Goal: Task Accomplishment & Management: Manage account settings

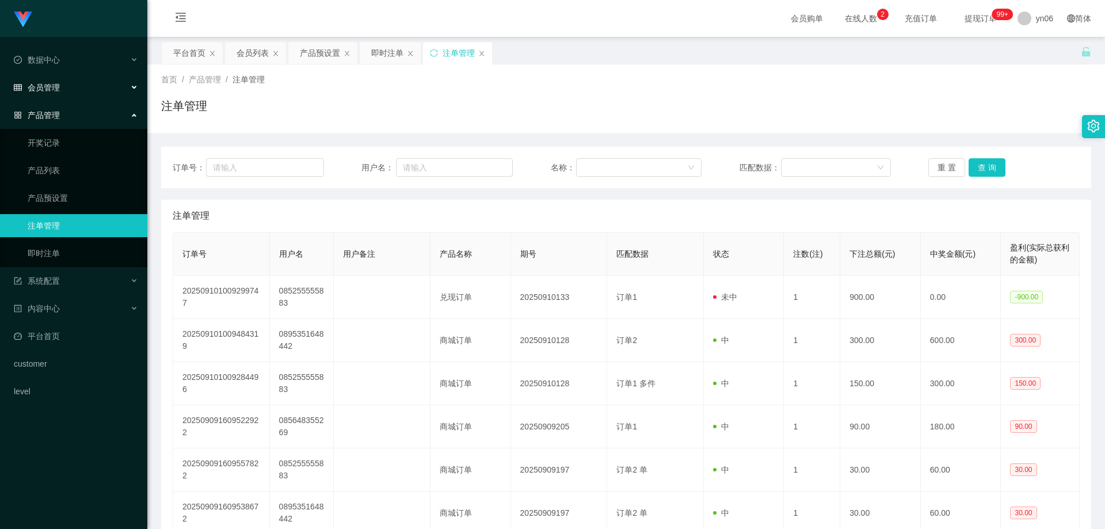
drag, startPoint x: 58, startPoint y: 89, endPoint x: 61, endPoint y: 106, distance: 16.9
click at [58, 89] on span "会员管理" at bounding box center [37, 87] width 46 height 9
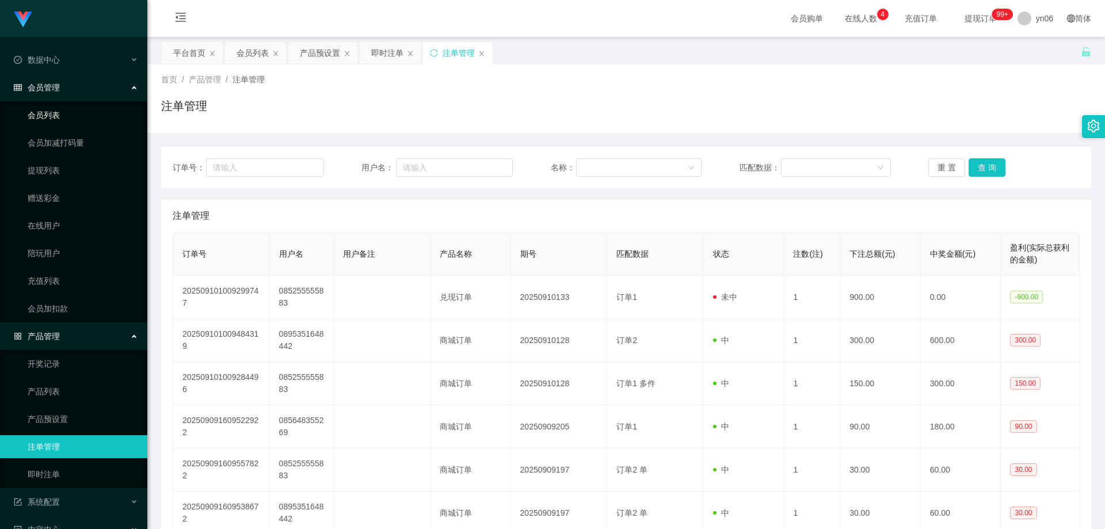
click at [58, 119] on link "会员列表" at bounding box center [83, 115] width 110 height 23
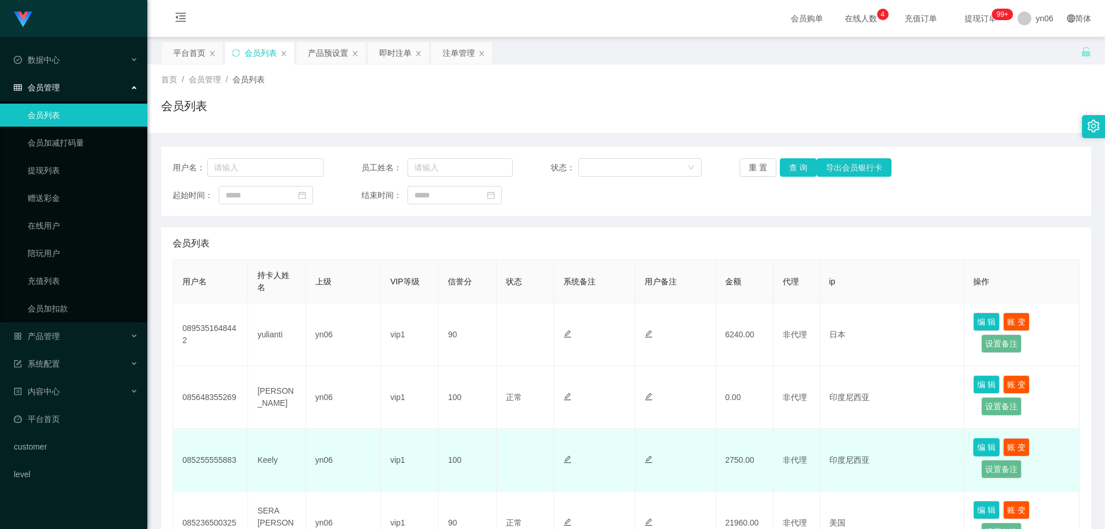
click at [982, 444] on button "编 辑" at bounding box center [986, 447] width 26 height 18
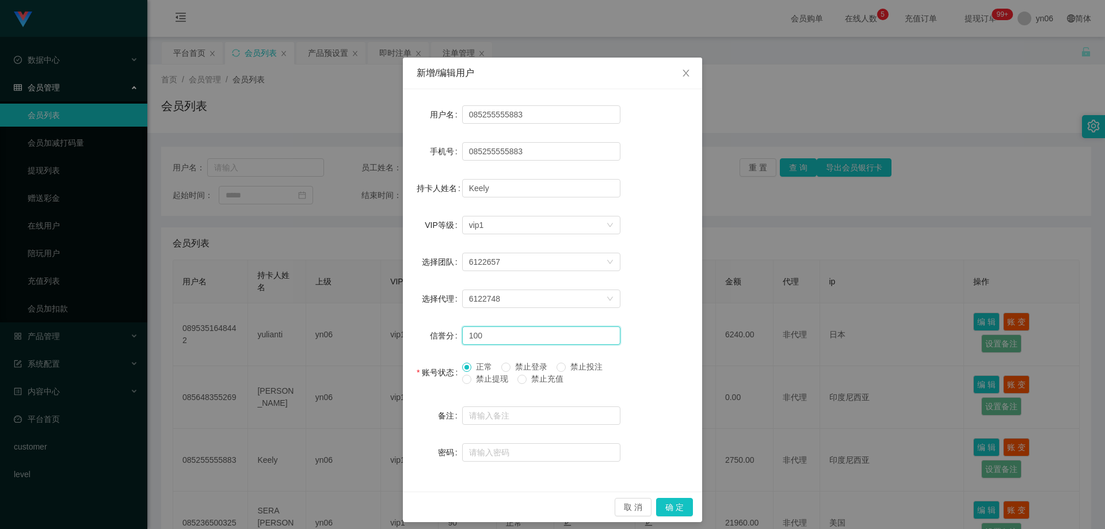
drag, startPoint x: 480, startPoint y: 335, endPoint x: 449, endPoint y: 332, distance: 31.8
click at [449, 332] on div "信誉分 100" at bounding box center [553, 335] width 272 height 23
type input "90"
click at [467, 381] on span at bounding box center [466, 379] width 9 height 9
click at [669, 505] on button "确 定" at bounding box center [674, 507] width 37 height 18
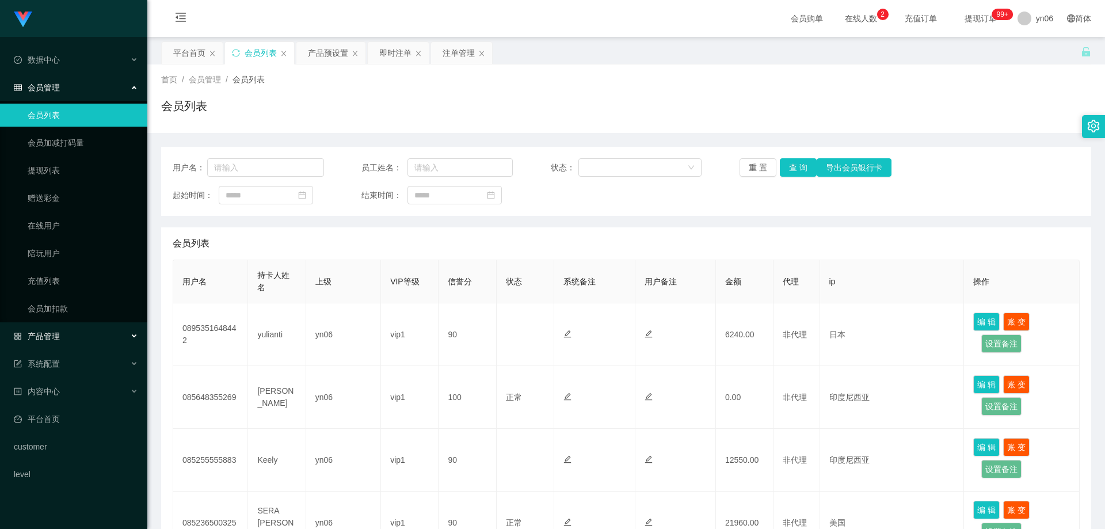
click at [90, 337] on div "产品管理" at bounding box center [73, 336] width 147 height 23
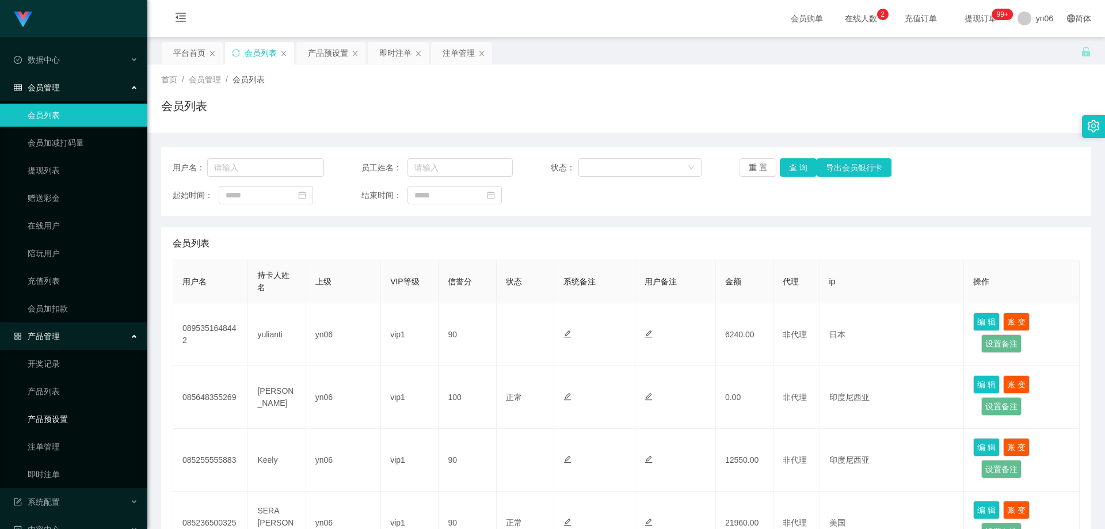
click at [68, 420] on link "产品预设置" at bounding box center [83, 418] width 110 height 23
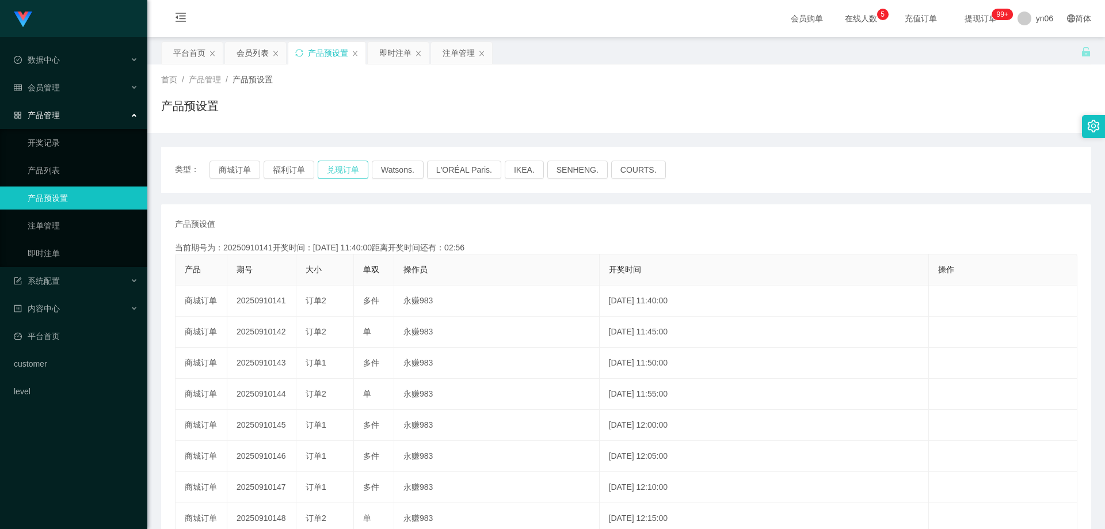
click at [341, 165] on button "兑现订单" at bounding box center [343, 170] width 51 height 18
click at [45, 250] on link "即时注单" at bounding box center [83, 253] width 110 height 23
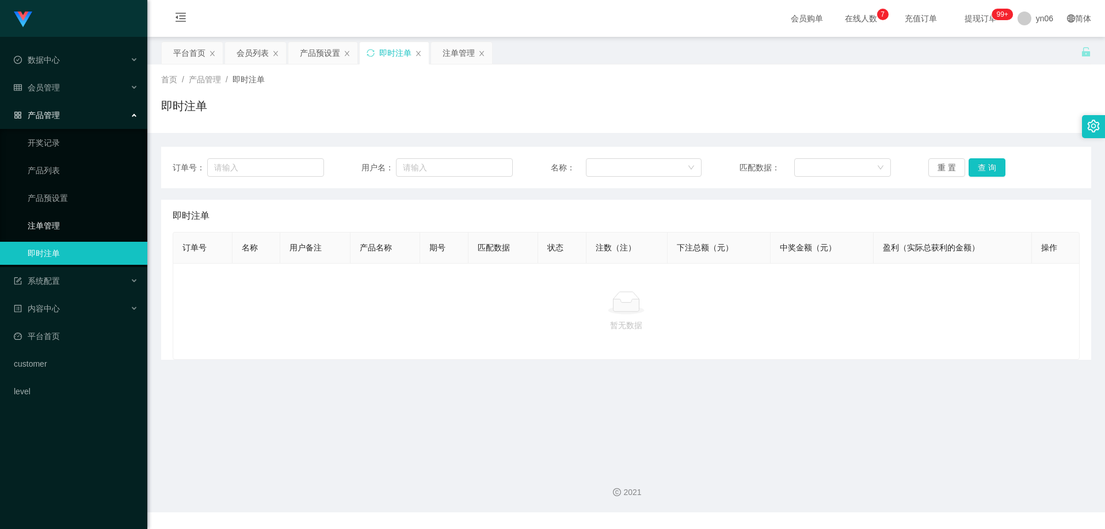
click at [71, 226] on link "注单管理" at bounding box center [83, 225] width 110 height 23
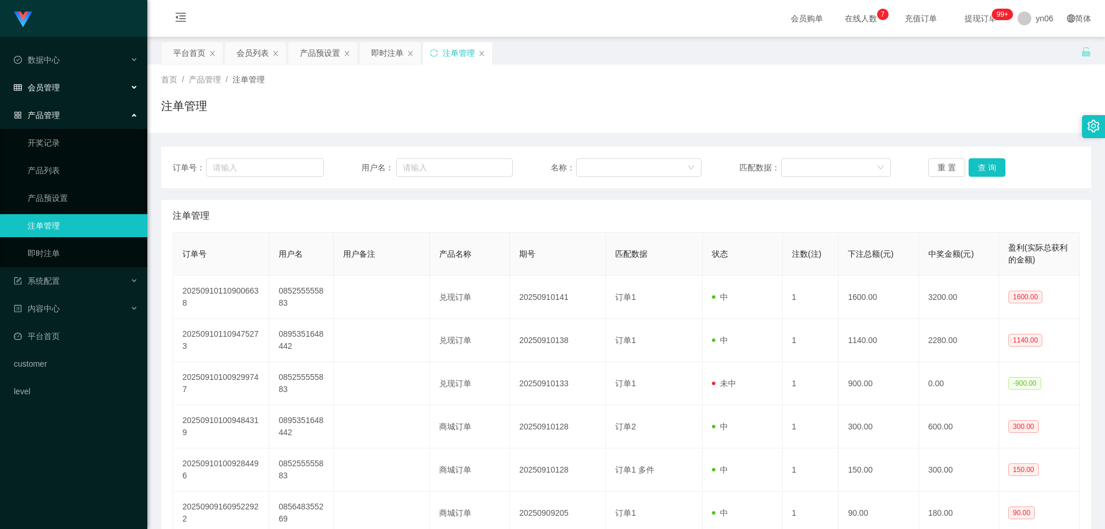
click at [48, 85] on span "会员管理" at bounding box center [37, 87] width 46 height 9
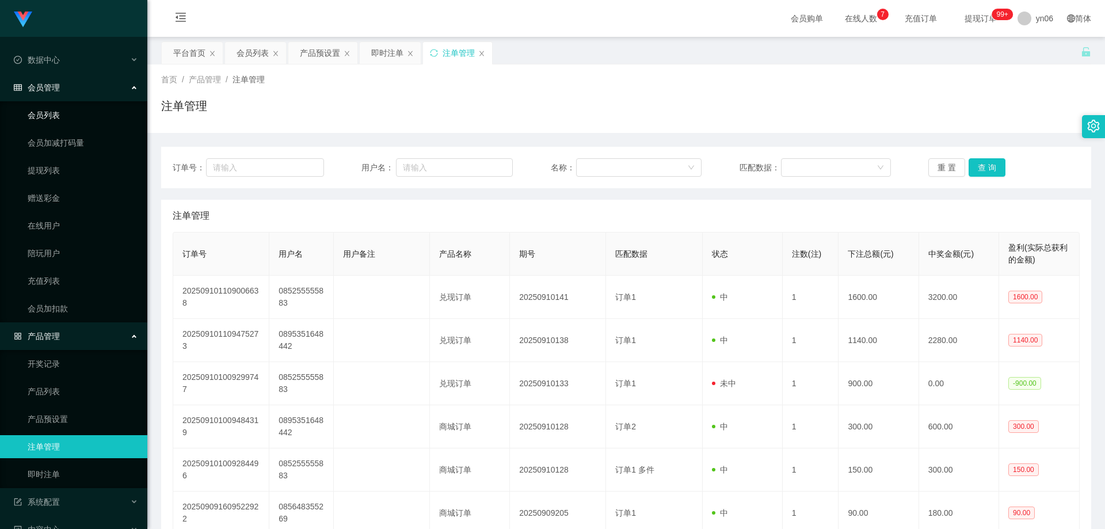
click at [59, 112] on link "会员列表" at bounding box center [83, 115] width 110 height 23
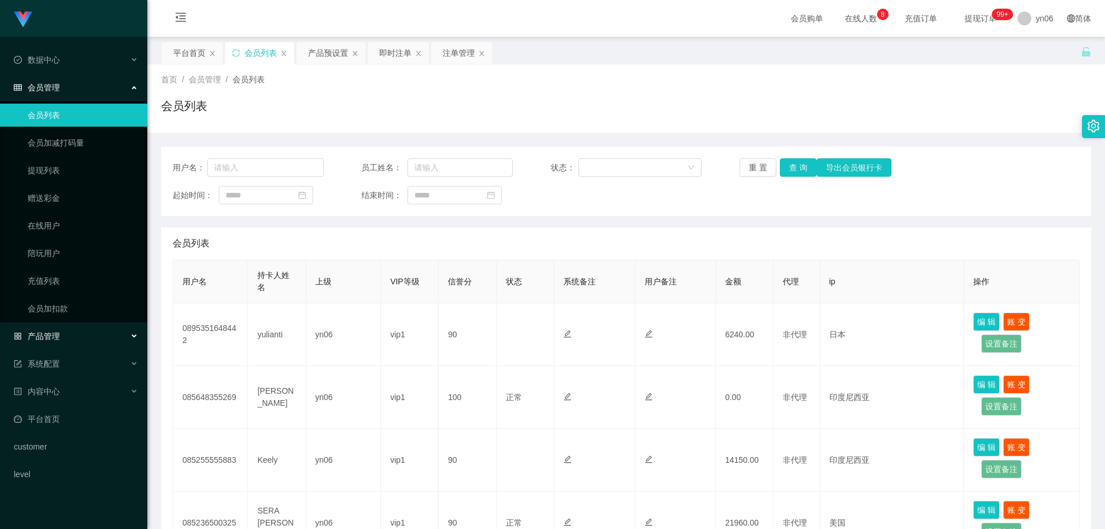
click at [63, 334] on div "产品管理" at bounding box center [73, 336] width 147 height 23
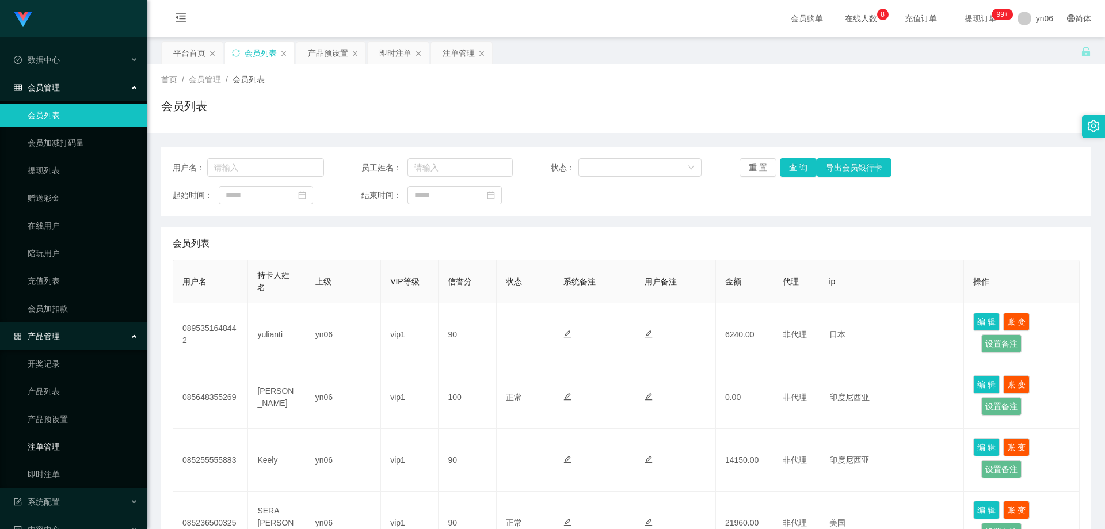
click at [66, 448] on link "注单管理" at bounding box center [83, 446] width 110 height 23
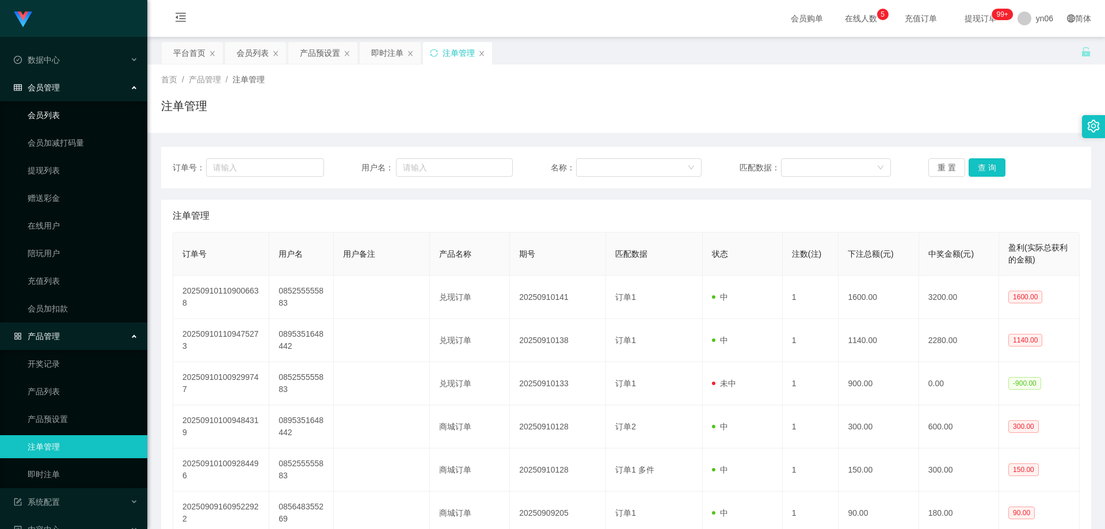
click at [56, 104] on link "会员列表" at bounding box center [83, 115] width 110 height 23
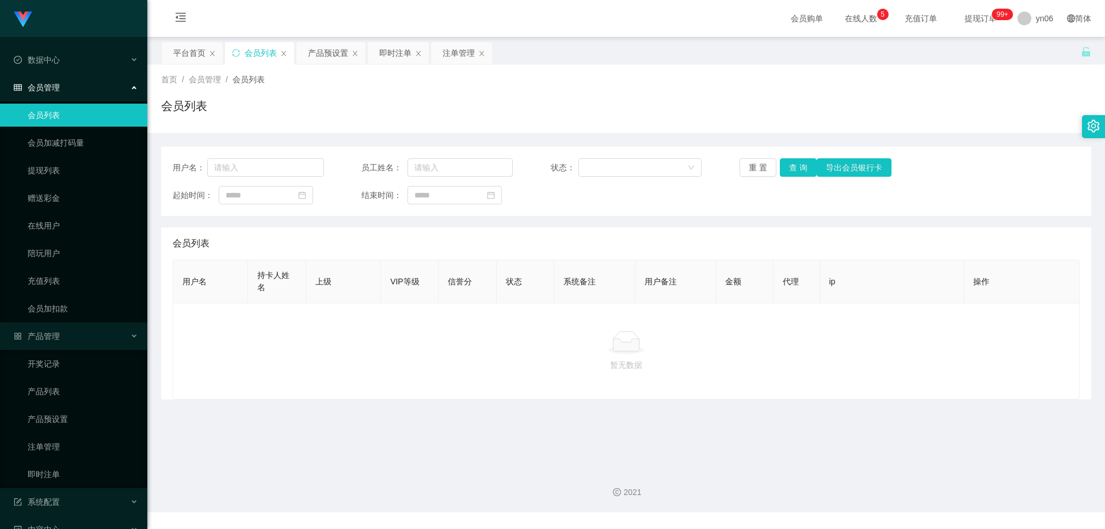
drag, startPoint x: 57, startPoint y: 114, endPoint x: 68, endPoint y: 0, distance: 114.4
click at [57, 114] on link "会员列表" at bounding box center [83, 115] width 110 height 23
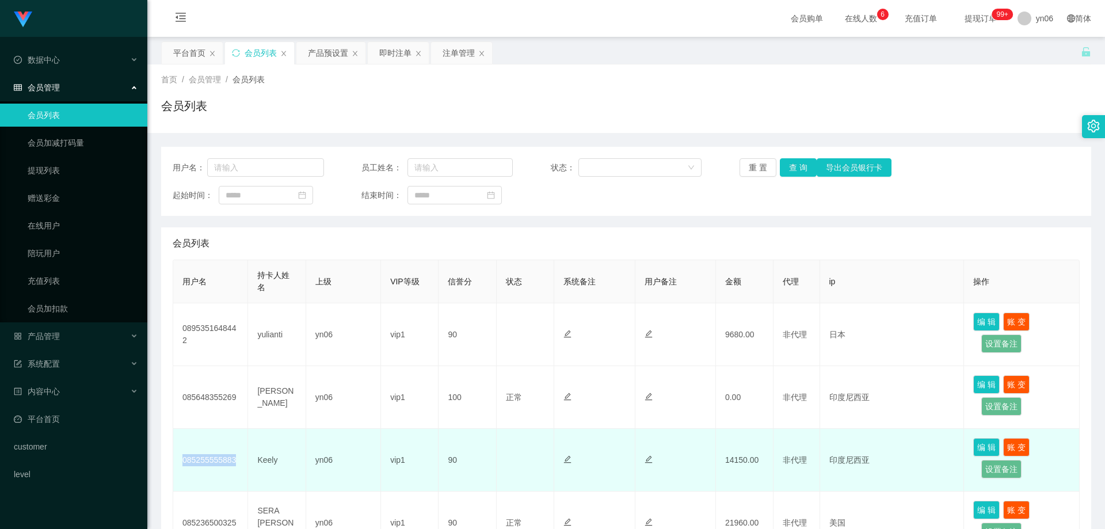
click at [181, 463] on td "085255555883" at bounding box center [210, 460] width 75 height 63
click at [237, 468] on td "085255555883" at bounding box center [210, 460] width 75 height 63
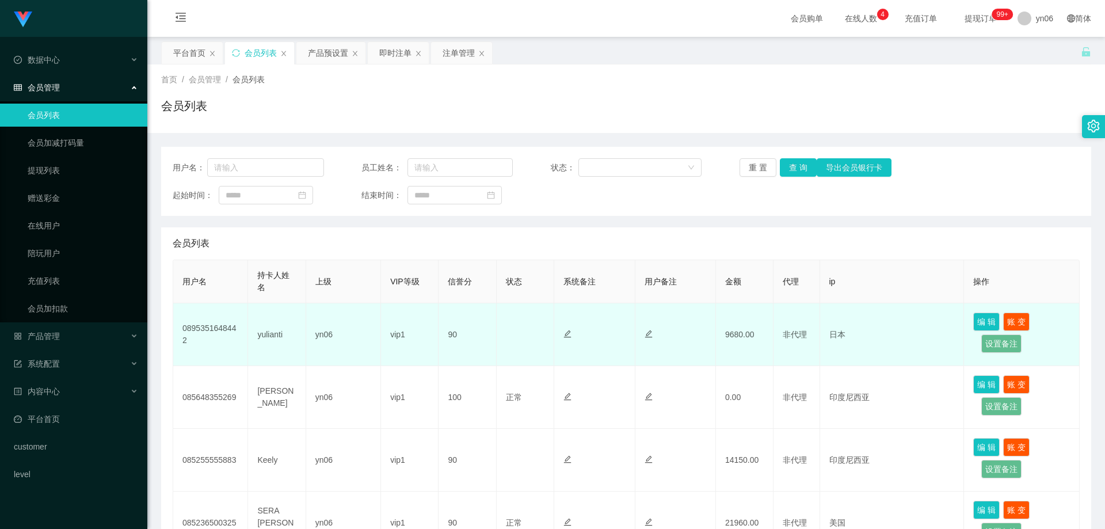
scroll to position [58, 0]
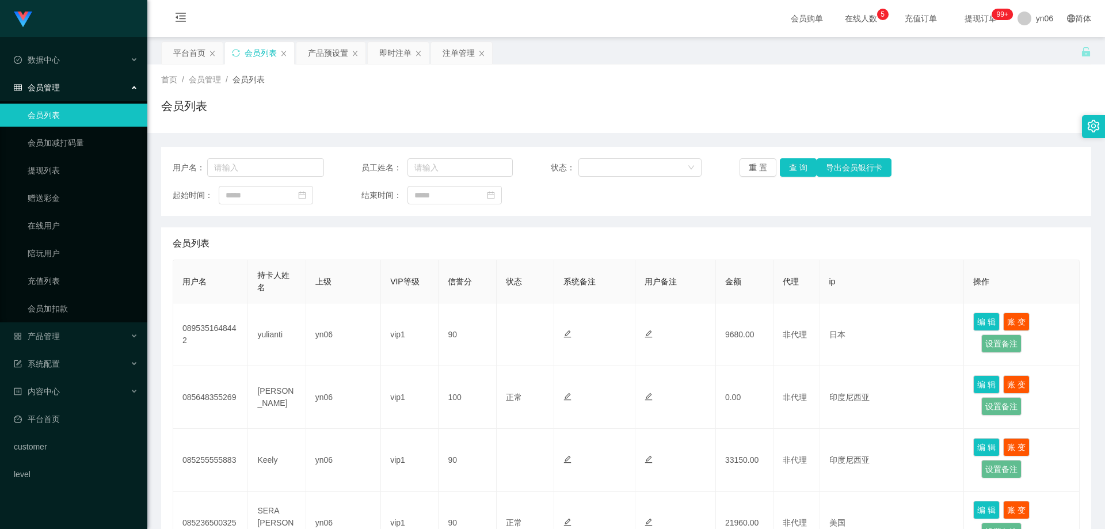
scroll to position [58, 0]
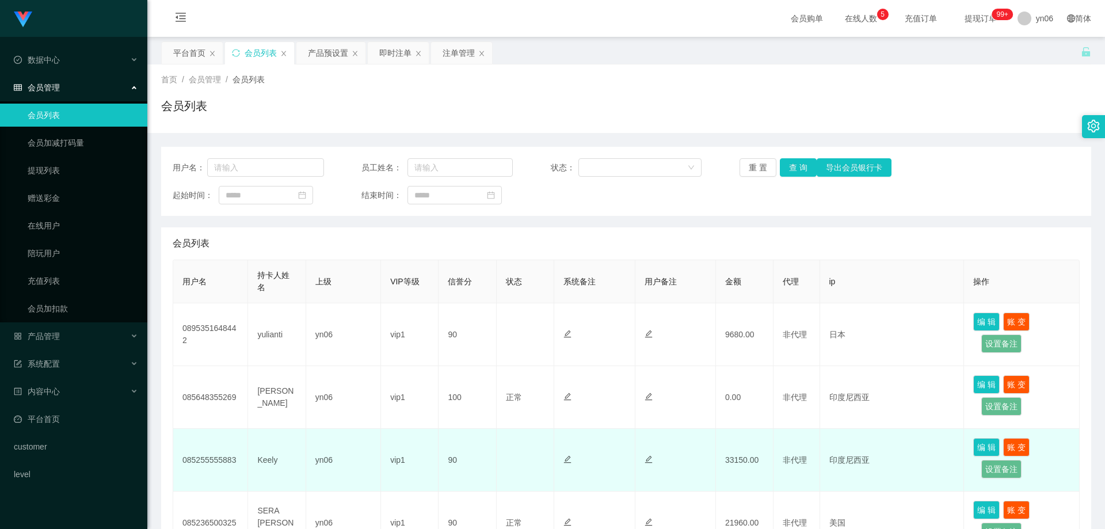
scroll to position [115, 0]
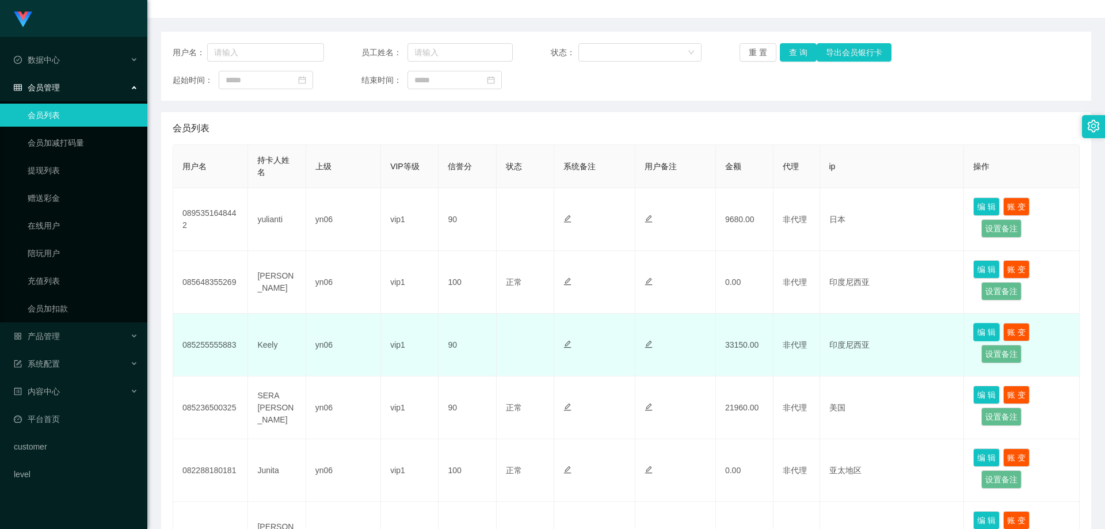
click at [980, 328] on button "编 辑" at bounding box center [986, 332] width 26 height 18
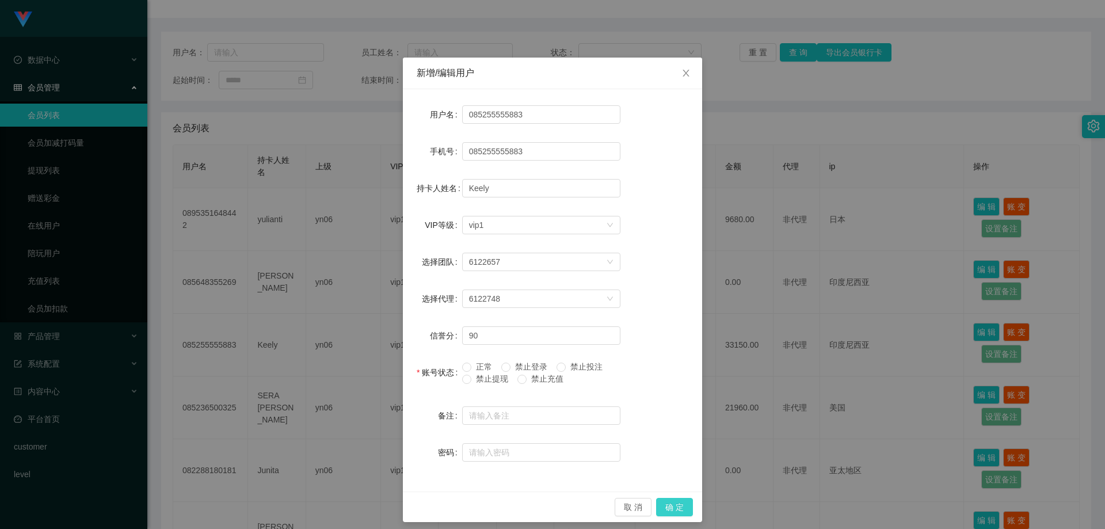
click at [665, 507] on button "确 定" at bounding box center [674, 507] width 37 height 18
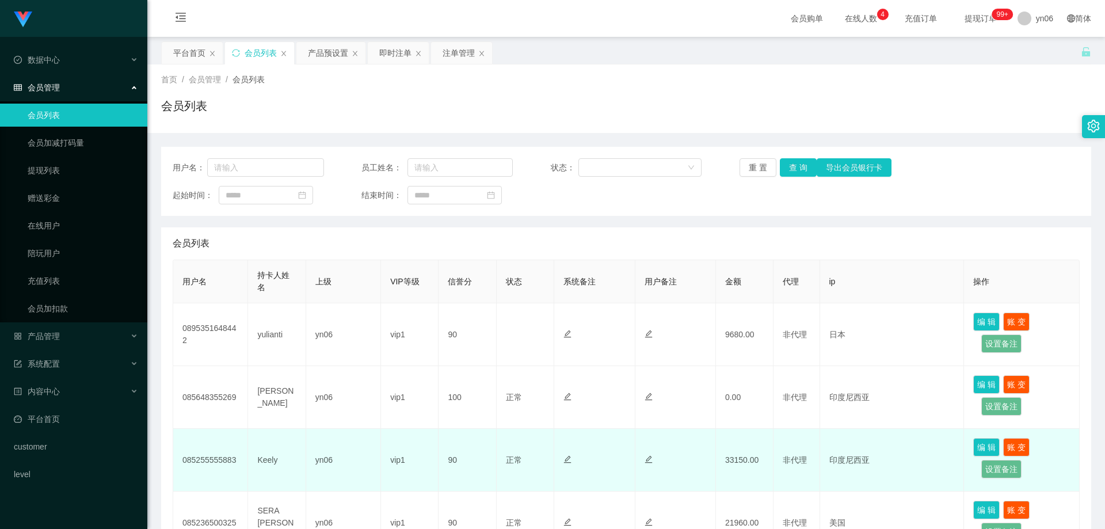
scroll to position [115, 0]
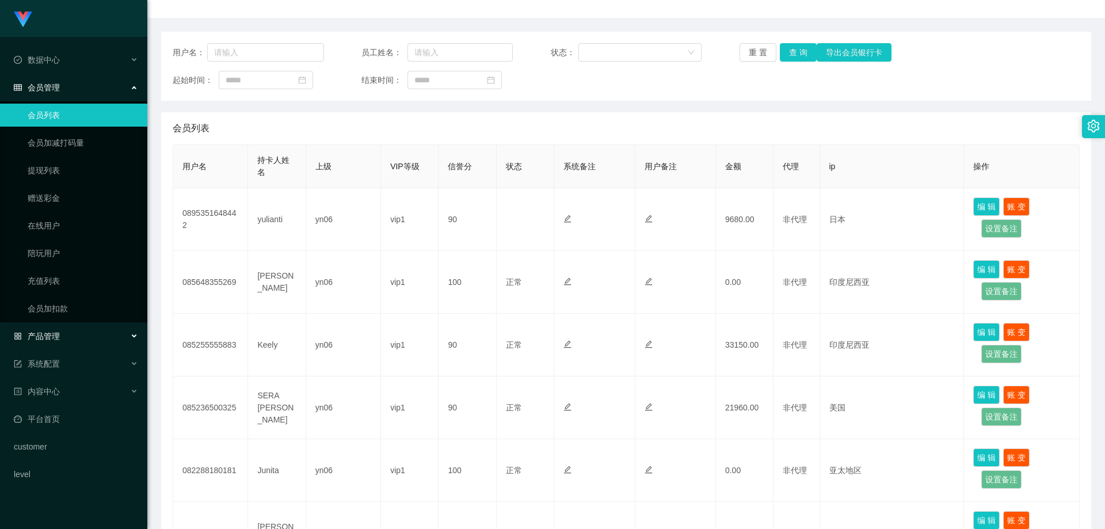
click at [84, 335] on div "产品管理" at bounding box center [73, 336] width 147 height 23
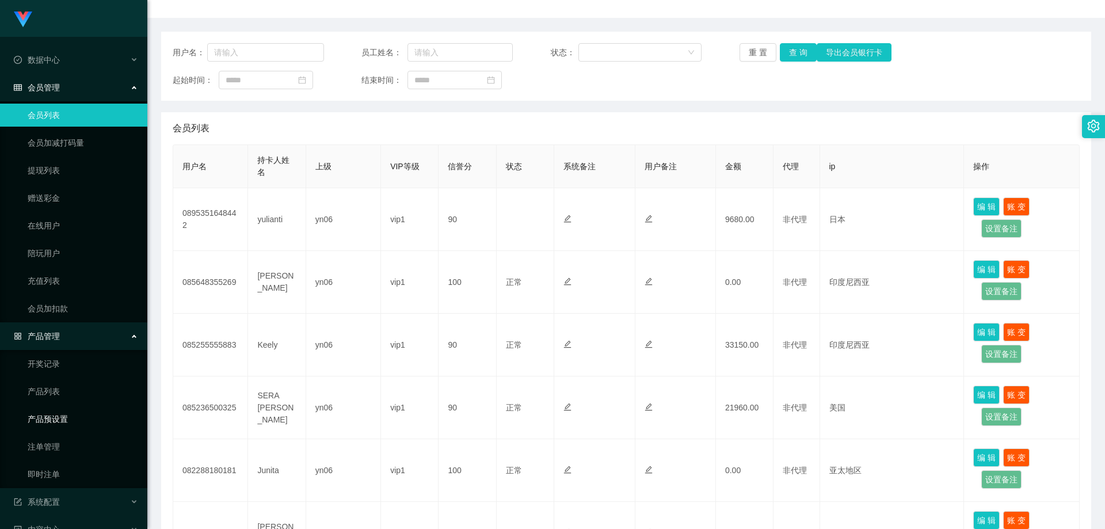
click at [66, 421] on link "产品预设置" at bounding box center [83, 418] width 110 height 23
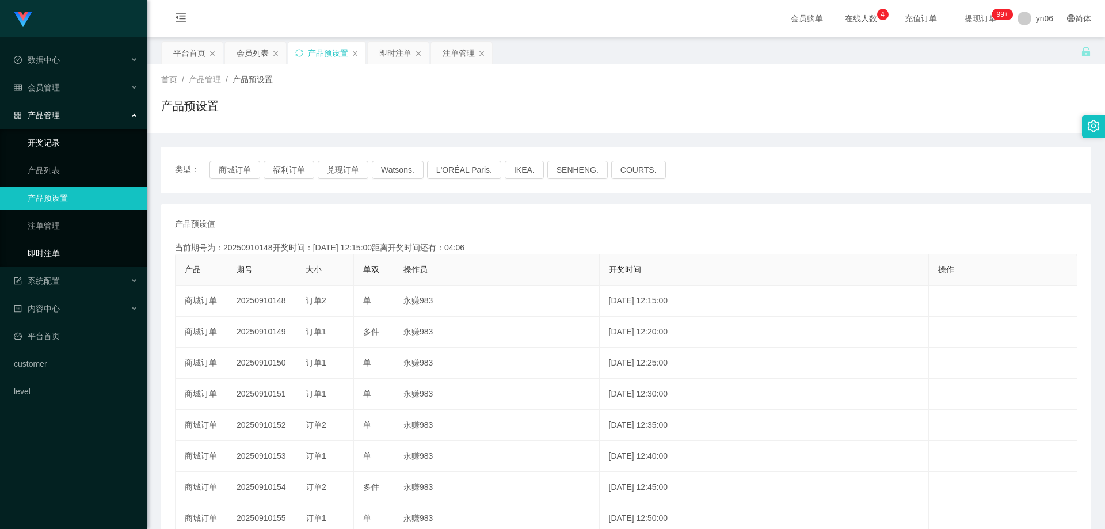
drag, startPoint x: 47, startPoint y: 255, endPoint x: 101, endPoint y: 148, distance: 119.7
click at [47, 255] on link "即时注单" at bounding box center [83, 253] width 110 height 23
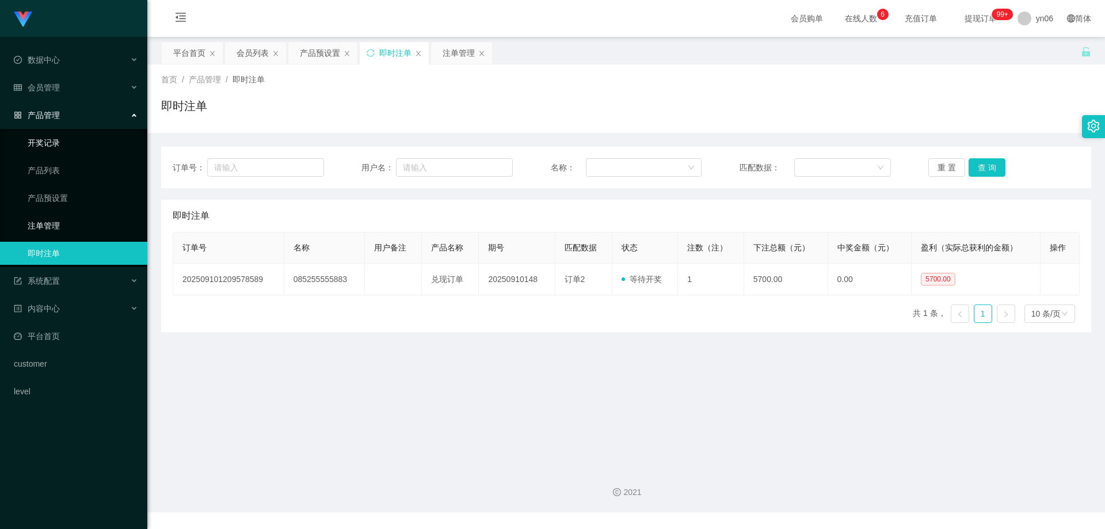
click at [78, 231] on link "注单管理" at bounding box center [83, 225] width 110 height 23
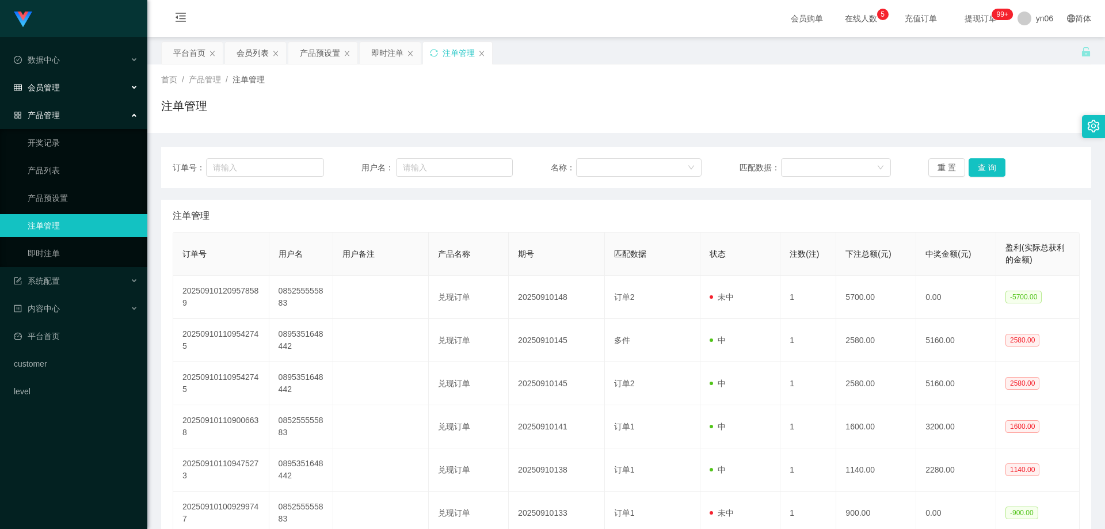
click at [60, 82] on div "会员管理" at bounding box center [73, 87] width 147 height 23
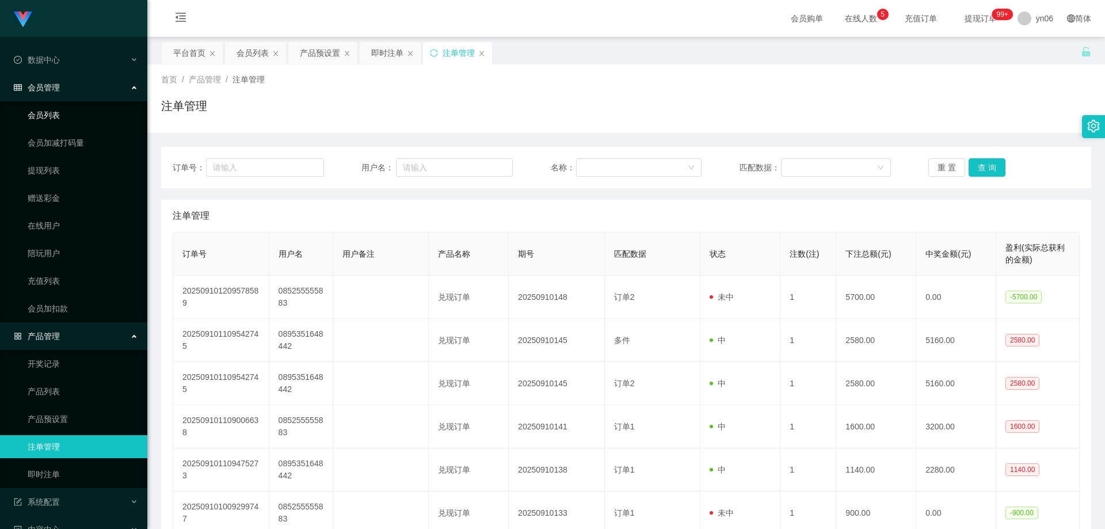
click at [59, 110] on link "会员列表" at bounding box center [83, 115] width 110 height 23
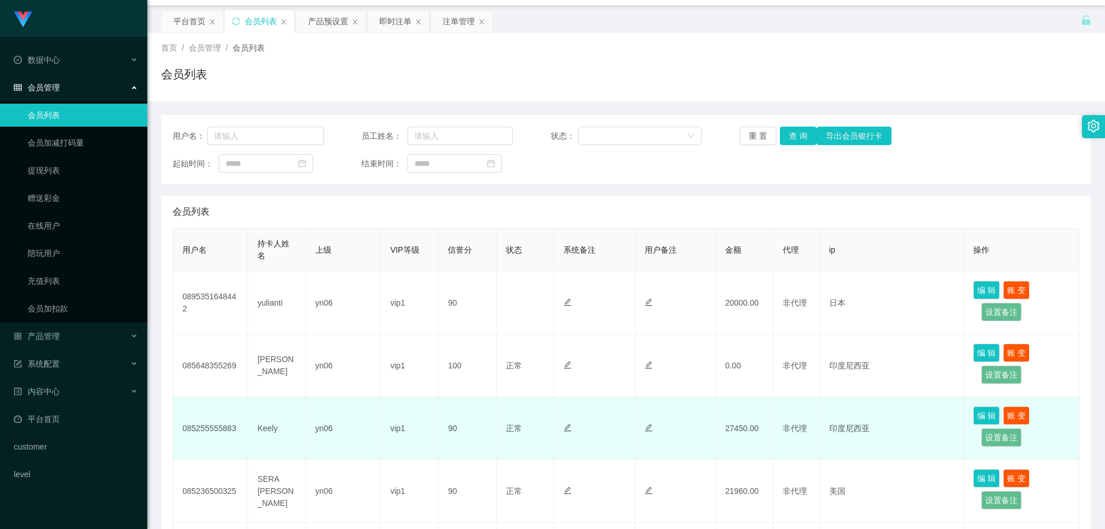
scroll to position [58, 0]
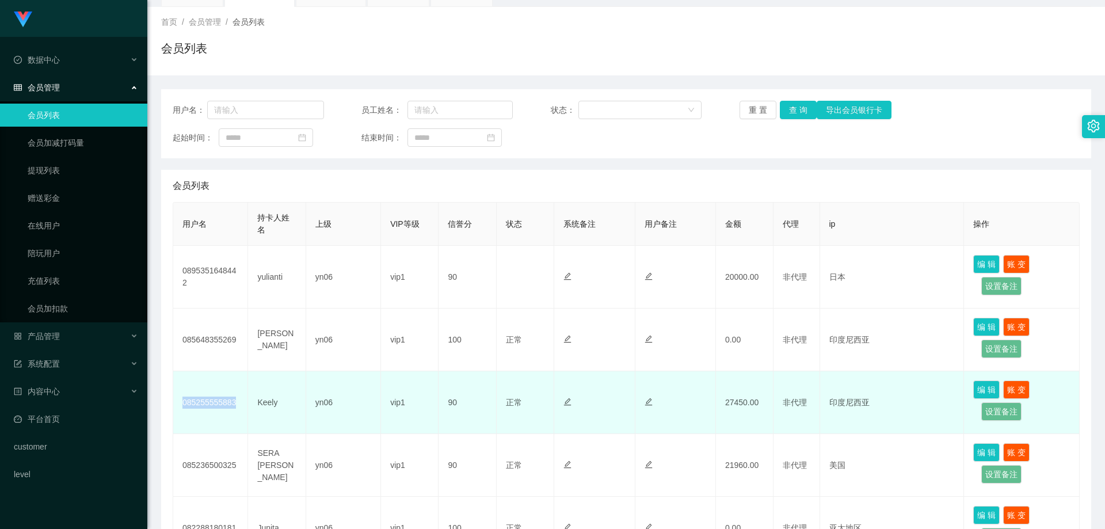
drag, startPoint x: 224, startPoint y: 404, endPoint x: 180, endPoint y: 403, distance: 44.3
click at [180, 403] on td "085255555883" at bounding box center [210, 402] width 75 height 63
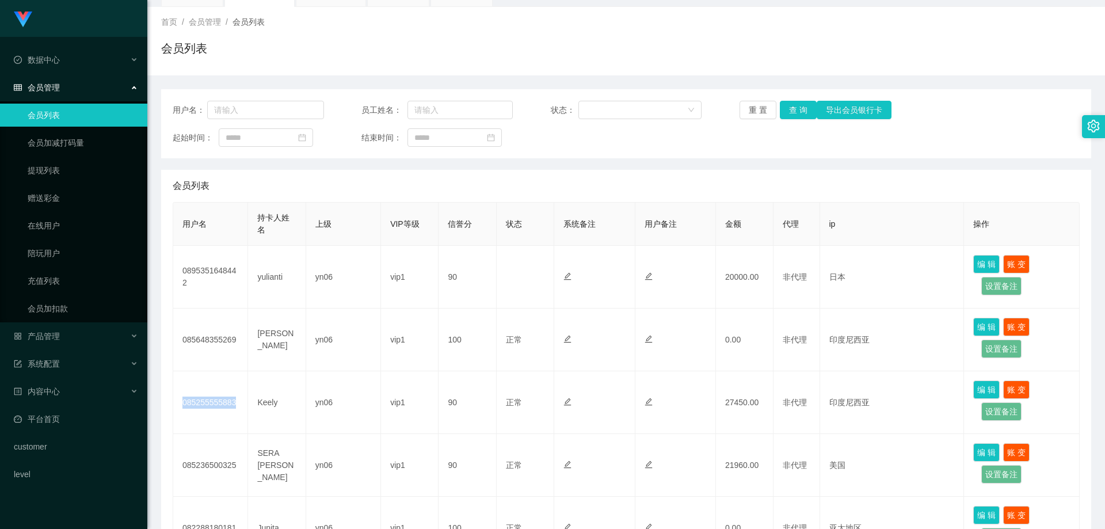
copy td "085255555883"
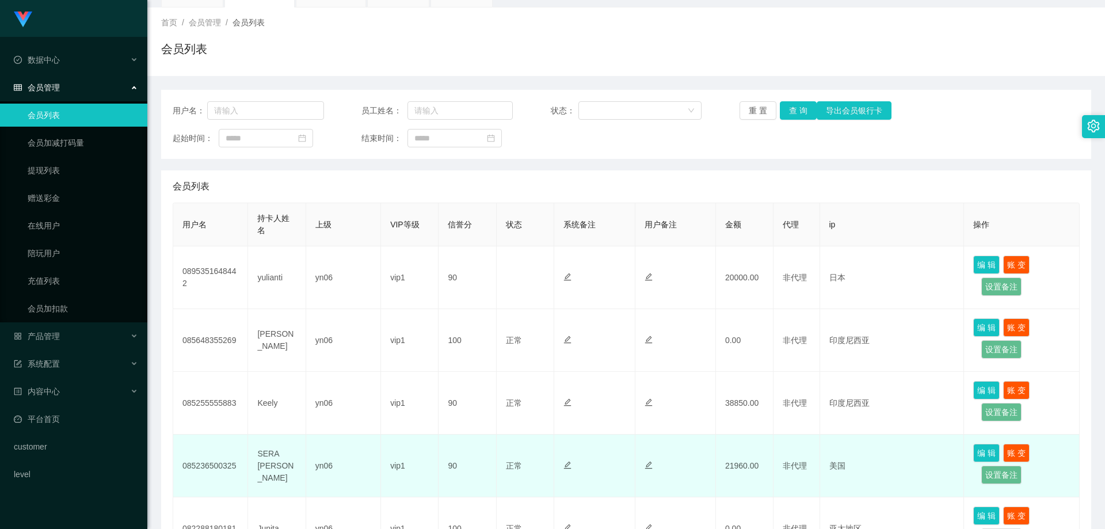
scroll to position [58, 0]
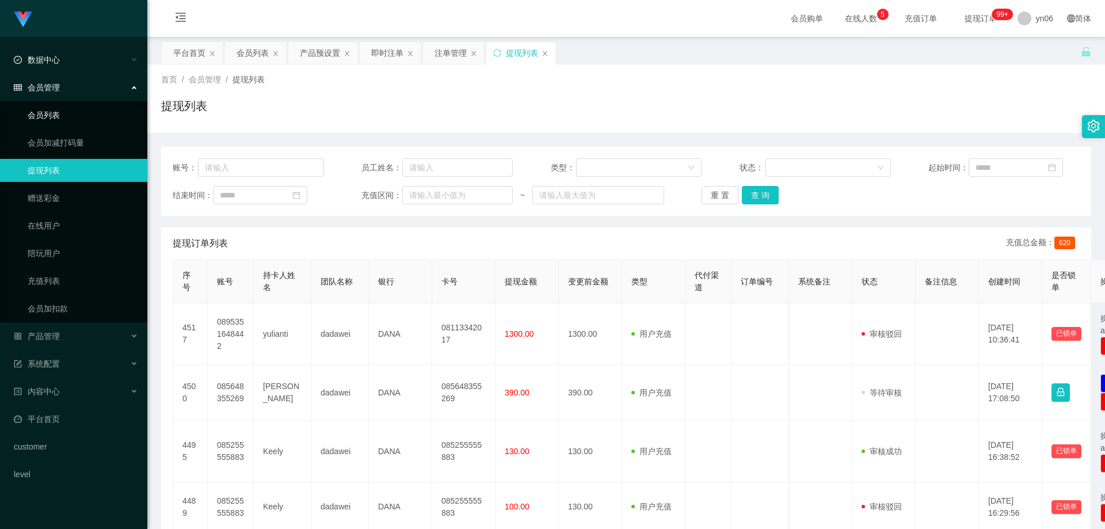
drag, startPoint x: 66, startPoint y: 117, endPoint x: 79, endPoint y: 54, distance: 64.7
click at [66, 117] on link "会员列表" at bounding box center [83, 115] width 110 height 23
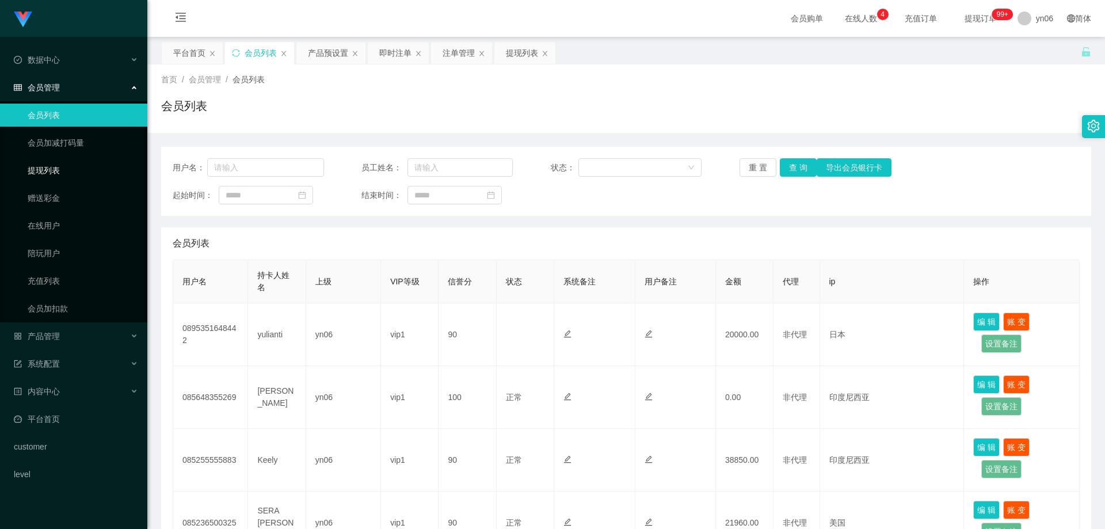
click at [83, 170] on link "提现列表" at bounding box center [83, 170] width 110 height 23
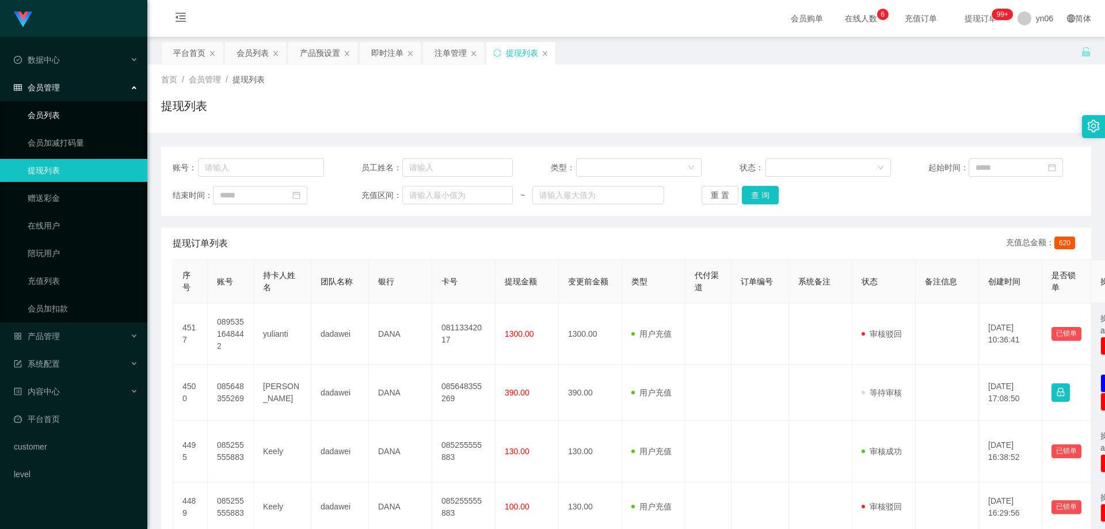
click at [63, 114] on link "会员列表" at bounding box center [83, 115] width 110 height 23
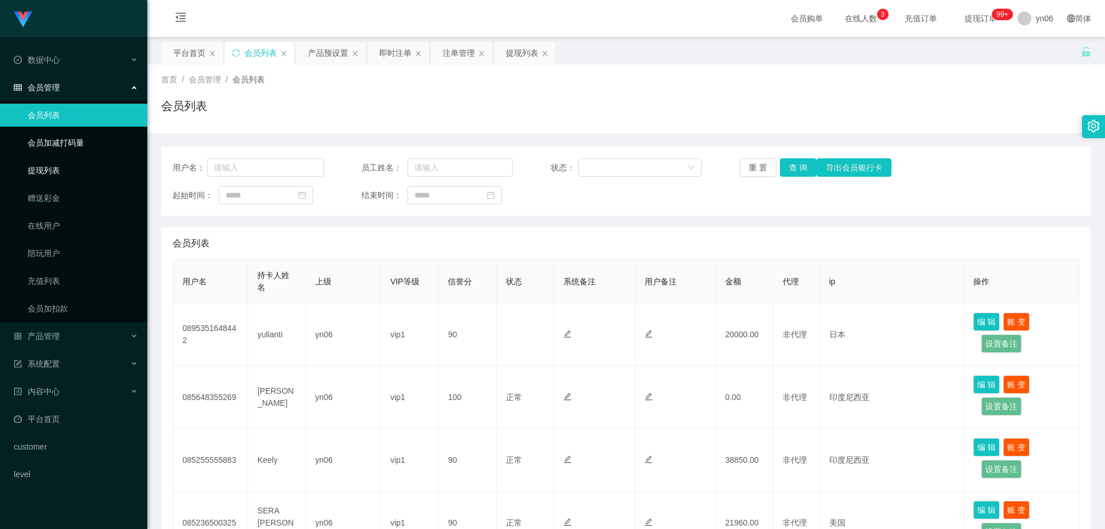
drag, startPoint x: 83, startPoint y: 166, endPoint x: 86, endPoint y: 146, distance: 19.7
click at [83, 166] on link "提现列表" at bounding box center [83, 170] width 110 height 23
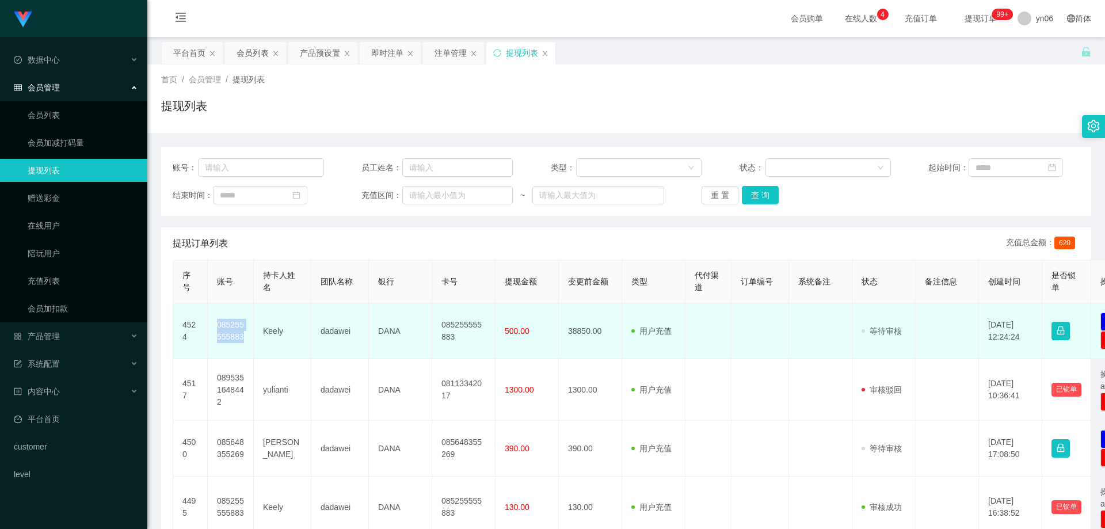
drag, startPoint x: 246, startPoint y: 335, endPoint x: 216, endPoint y: 326, distance: 31.5
click at [216, 326] on td "085255555883" at bounding box center [231, 331] width 46 height 56
copy td "085255555883"
click at [243, 342] on td "085255555883" at bounding box center [231, 331] width 46 height 56
click at [244, 339] on td "085255555883" at bounding box center [231, 331] width 46 height 56
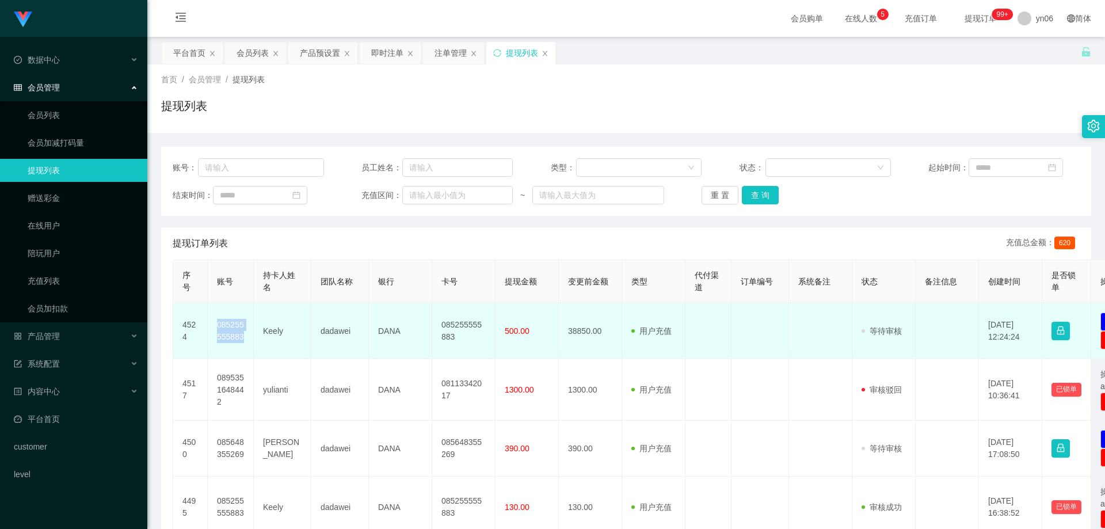
click at [239, 336] on td "085255555883" at bounding box center [231, 331] width 46 height 56
drag, startPoint x: 242, startPoint y: 337, endPoint x: 270, endPoint y: 293, distance: 52.5
click at [213, 326] on td "085255555883" at bounding box center [231, 331] width 46 height 56
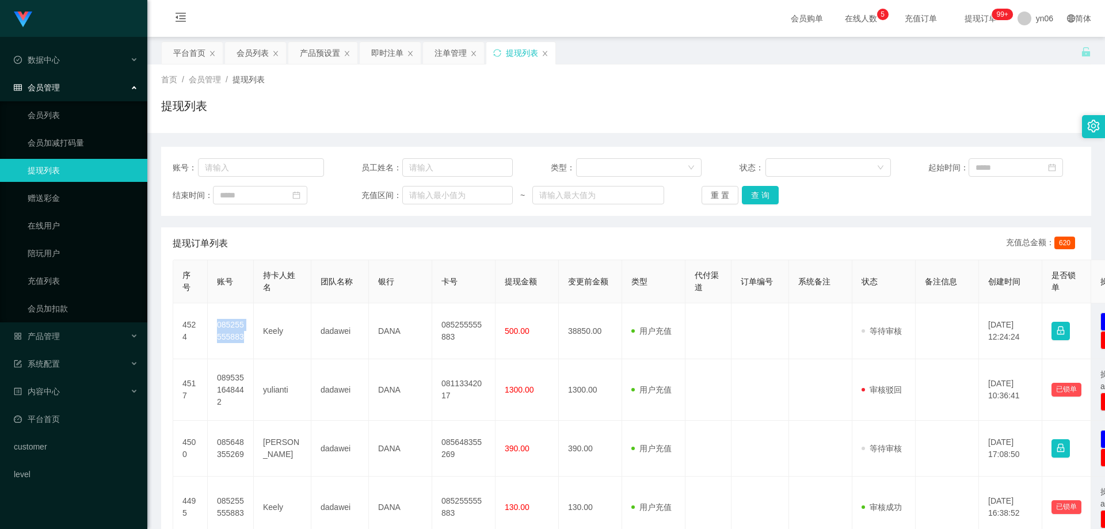
copy td "085255555883"
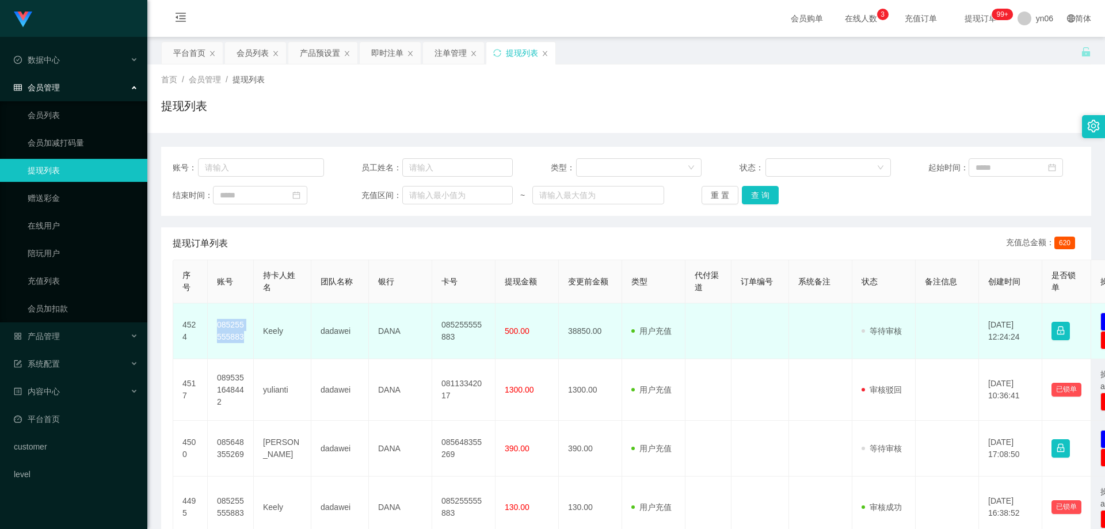
click at [243, 339] on td "085255555883" at bounding box center [231, 331] width 46 height 56
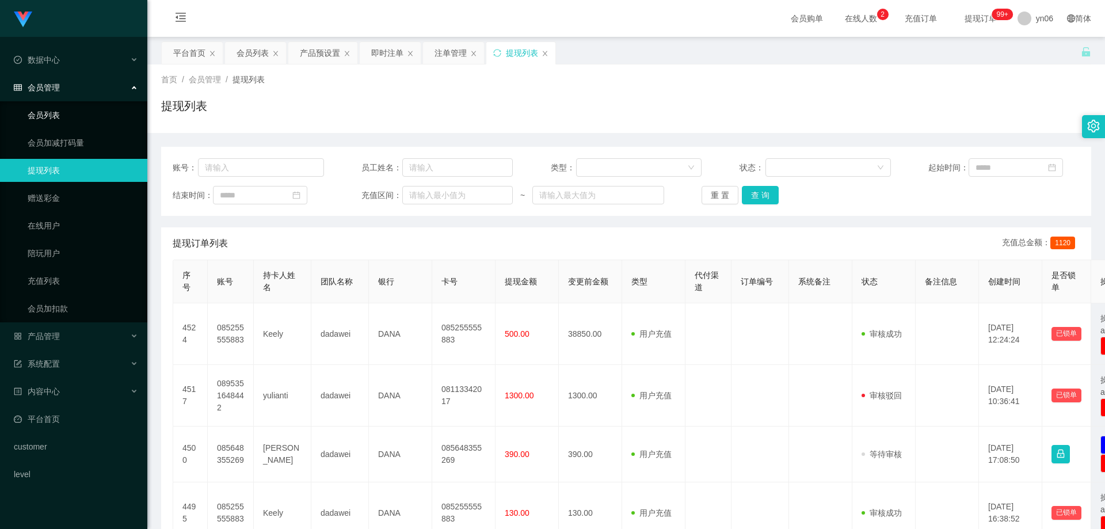
drag, startPoint x: 71, startPoint y: 108, endPoint x: 74, endPoint y: 89, distance: 19.2
click at [71, 108] on link "会员列表" at bounding box center [83, 115] width 110 height 23
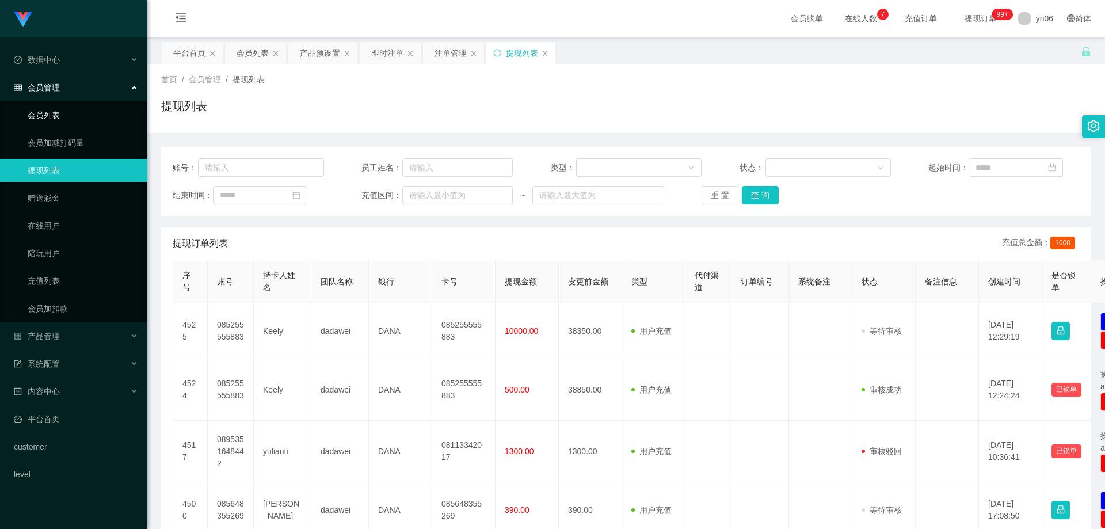
drag, startPoint x: 72, startPoint y: 117, endPoint x: 299, endPoint y: 126, distance: 226.9
click at [72, 117] on link "会员列表" at bounding box center [83, 115] width 110 height 23
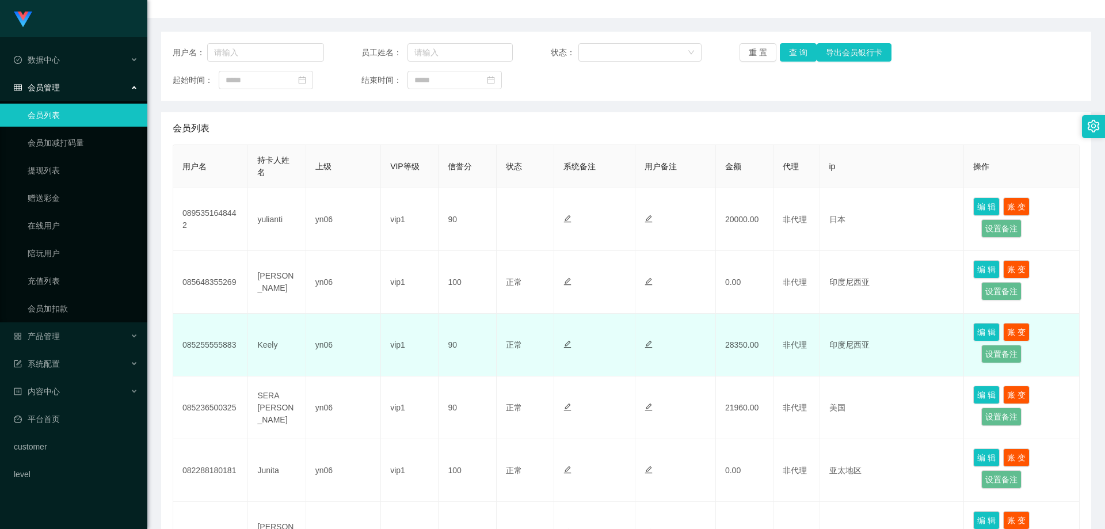
scroll to position [173, 0]
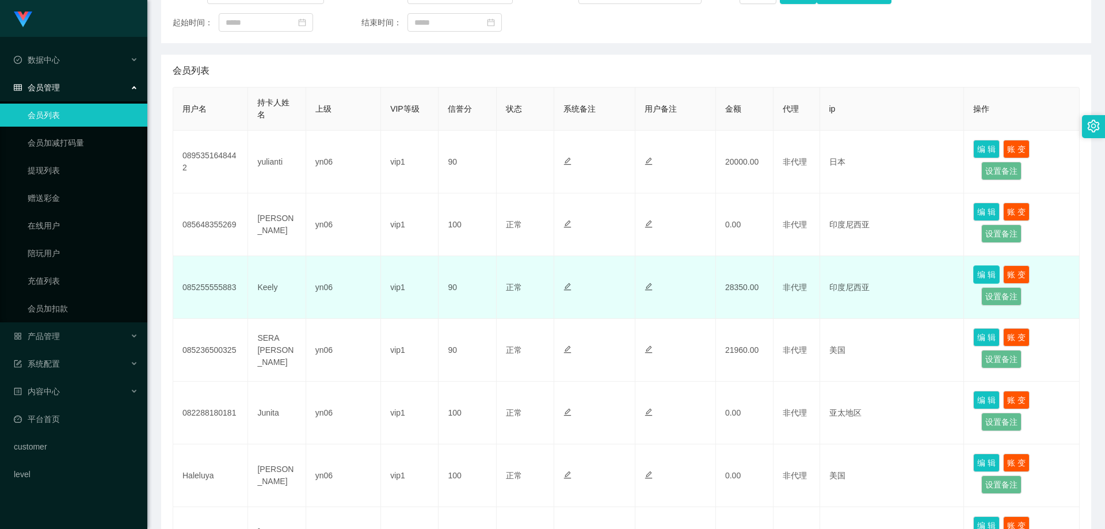
click at [979, 273] on button "编 辑" at bounding box center [986, 274] width 26 height 18
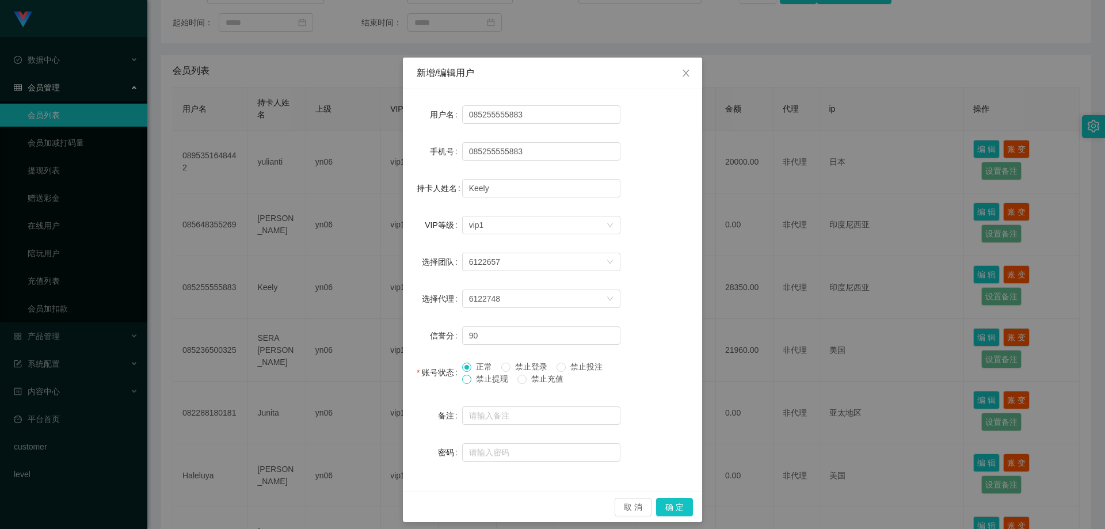
click at [466, 379] on span at bounding box center [466, 379] width 9 height 9
click at [674, 507] on button "确 定" at bounding box center [674, 507] width 37 height 18
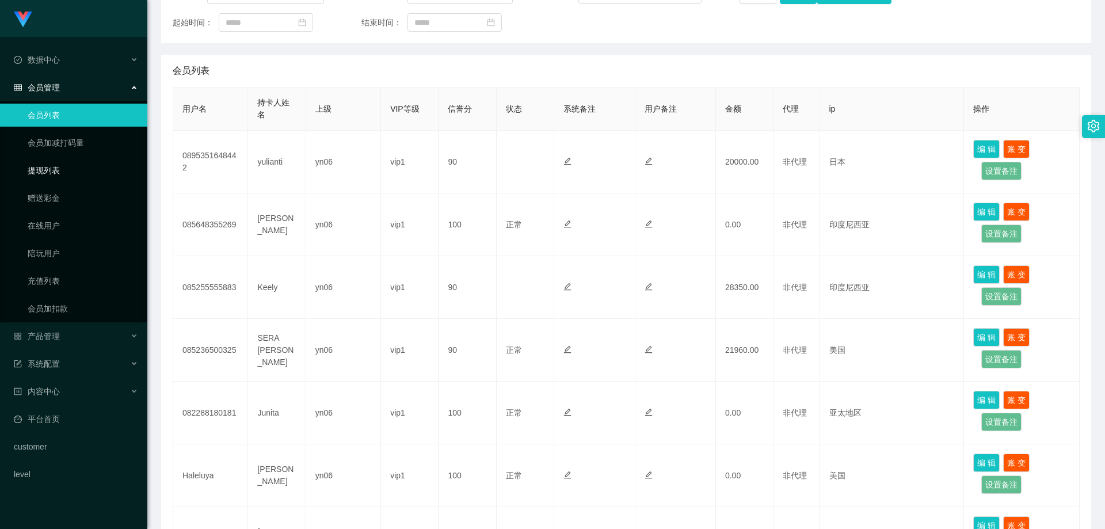
drag, startPoint x: 53, startPoint y: 171, endPoint x: 47, endPoint y: 109, distance: 62.5
click at [53, 170] on link "提现列表" at bounding box center [83, 170] width 110 height 23
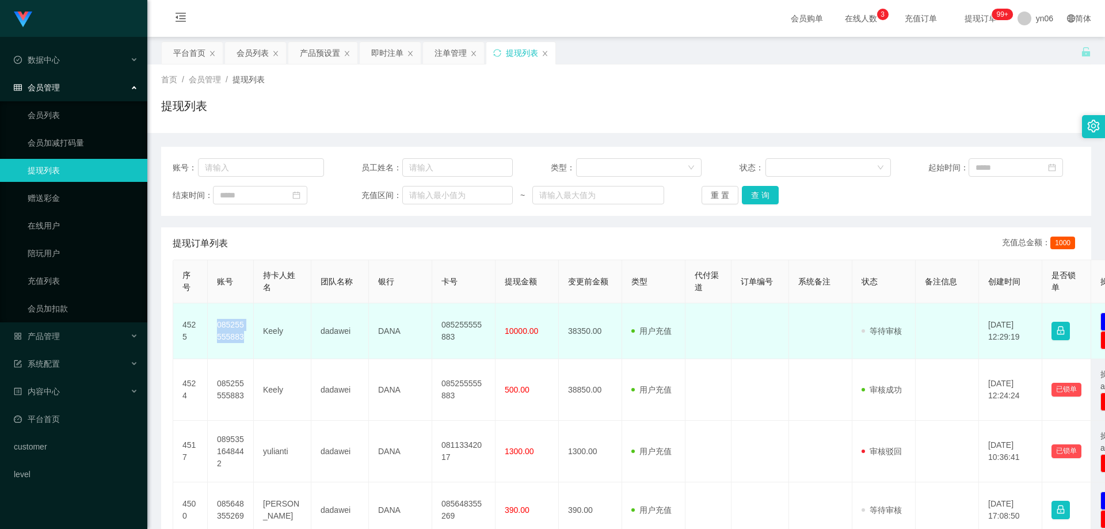
click at [211, 325] on td "085255555883" at bounding box center [231, 331] width 46 height 56
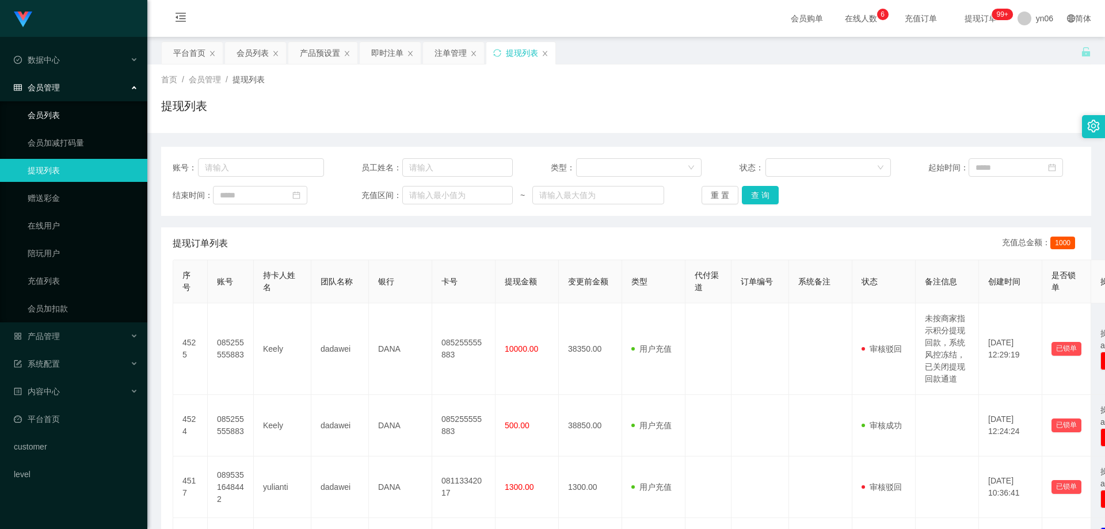
click at [67, 114] on link "会员列表" at bounding box center [83, 115] width 110 height 23
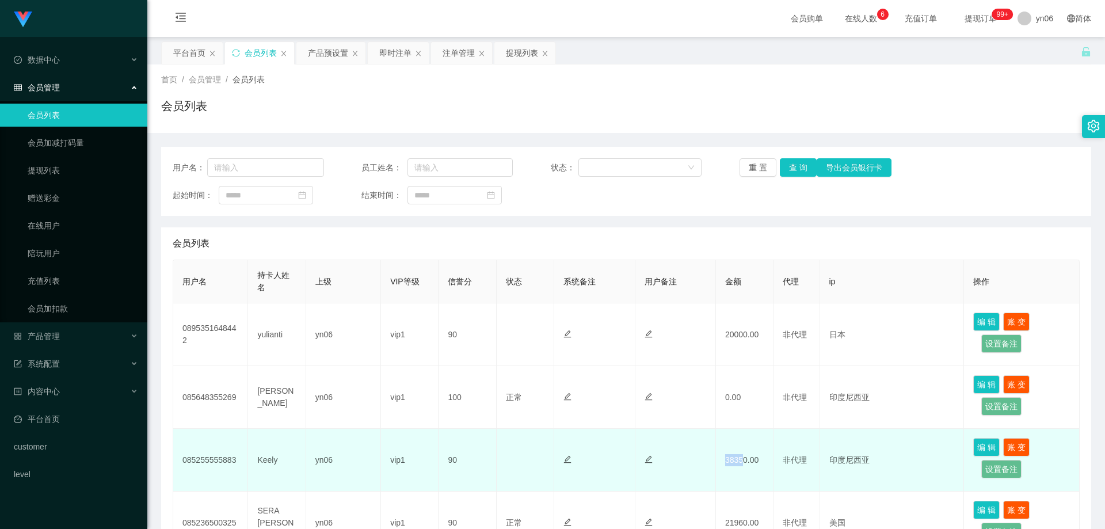
scroll to position [58, 0]
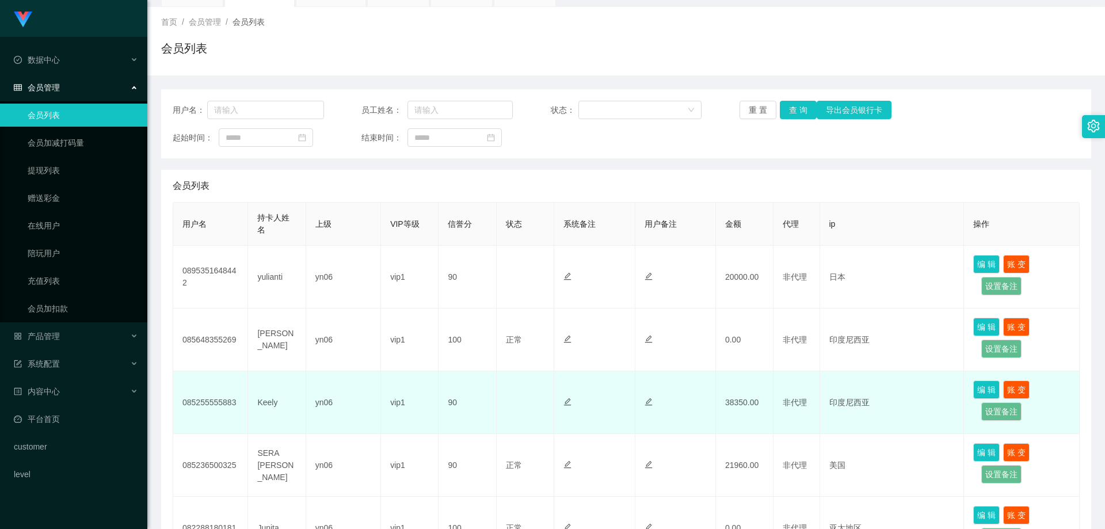
click at [708, 404] on tr "085255555883 Keely yn06 vip1 90 正常 禁止登录 禁止投注 38350.00 非代理 印度尼西亚 编 辑 账 变 设置备注" at bounding box center [626, 402] width 906 height 63
drag, startPoint x: 720, startPoint y: 407, endPoint x: 721, endPoint y: 399, distance: 8.1
click at [721, 399] on td "38350.00" at bounding box center [745, 402] width 58 height 63
drag, startPoint x: 720, startPoint y: 403, endPoint x: 712, endPoint y: 404, distance: 8.2
click at [712, 404] on tr "085255555883 Keely yn06 vip1 90 正常 禁止登录 禁止投注 38350.00 非代理 印度尼西亚 编 辑 账 变 设置备注" at bounding box center [626, 402] width 906 height 63
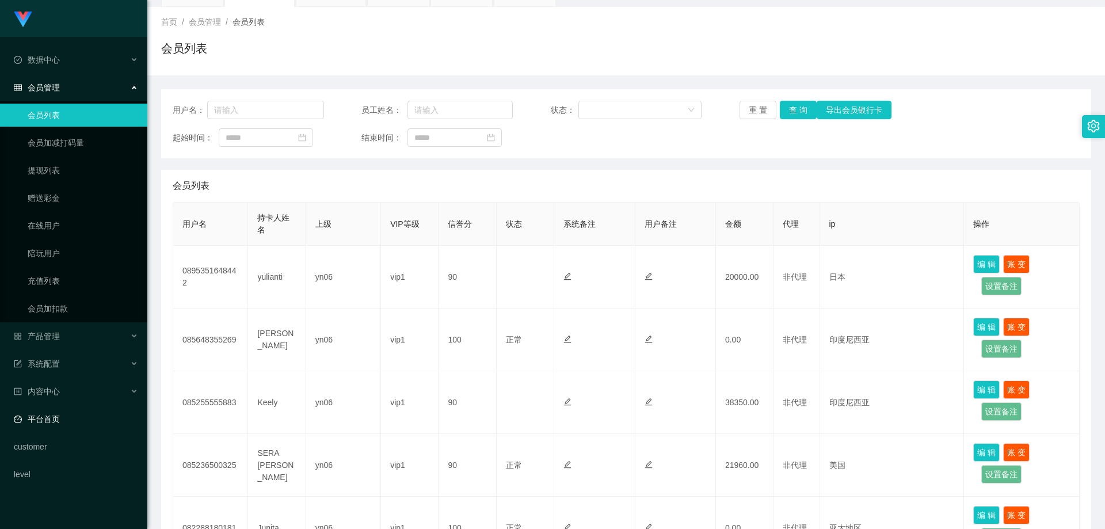
click at [67, 417] on link "平台首页" at bounding box center [76, 418] width 124 height 23
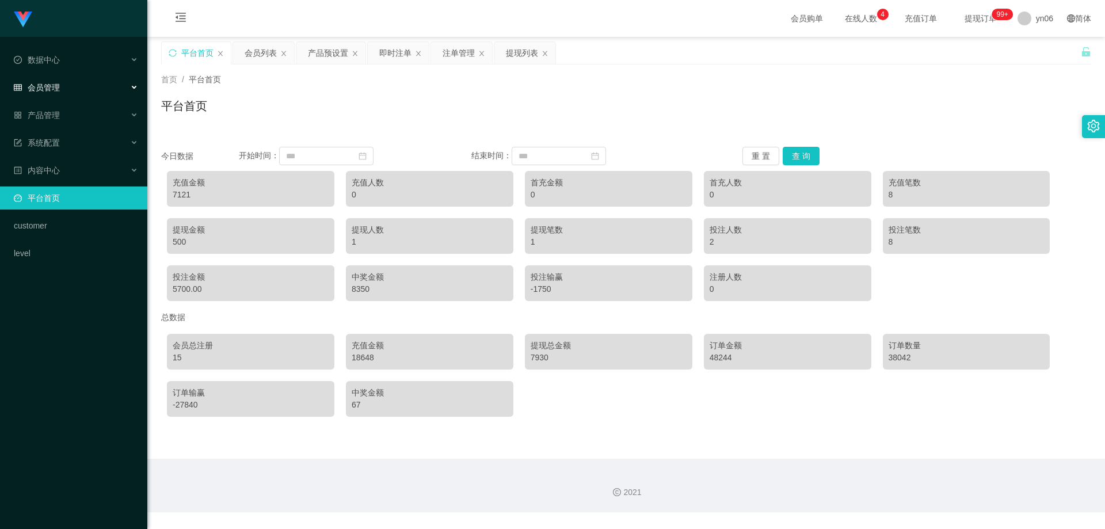
click at [80, 86] on div "会员管理" at bounding box center [73, 87] width 147 height 23
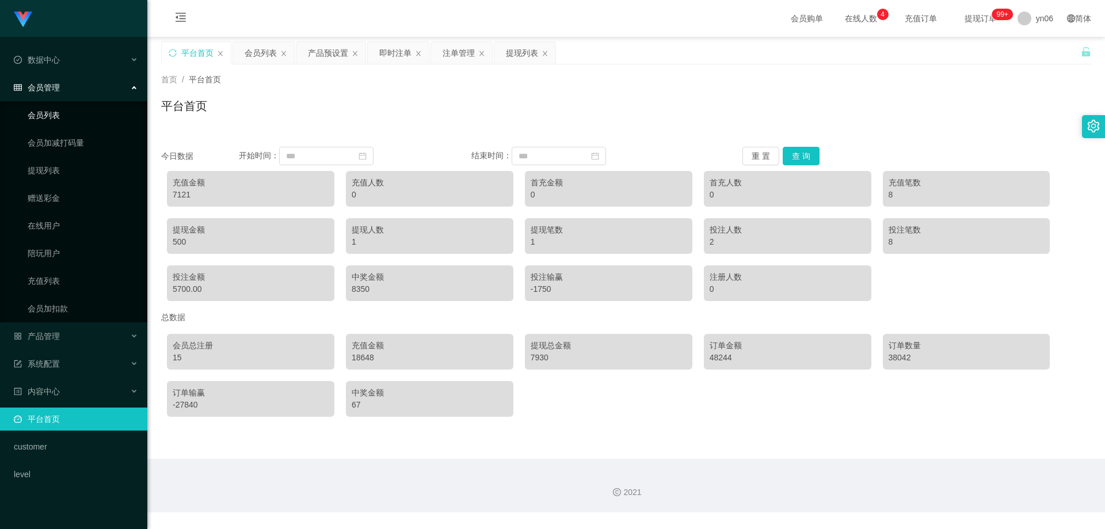
click at [62, 120] on link "会员列表" at bounding box center [83, 115] width 110 height 23
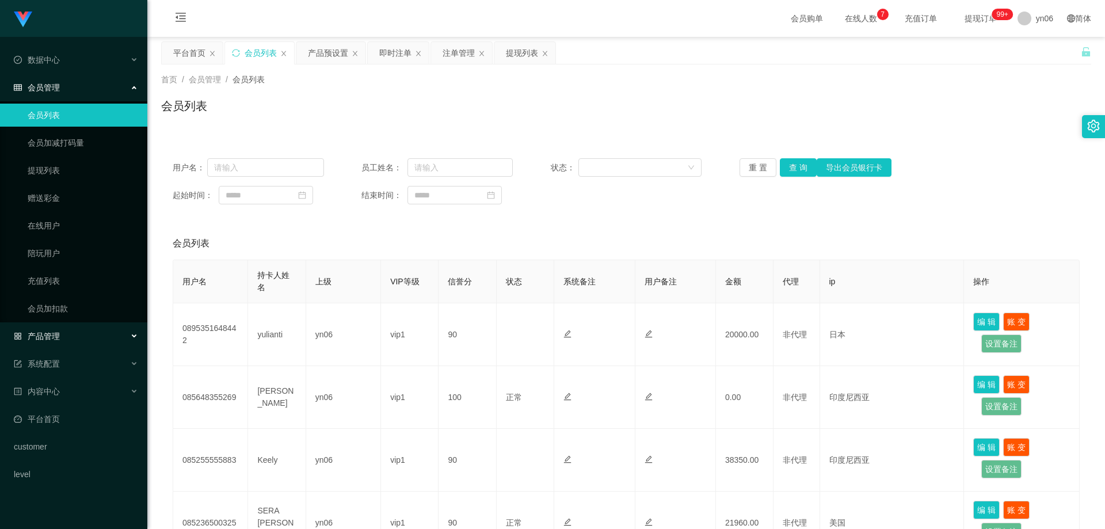
click at [89, 341] on div "产品管理" at bounding box center [73, 336] width 147 height 23
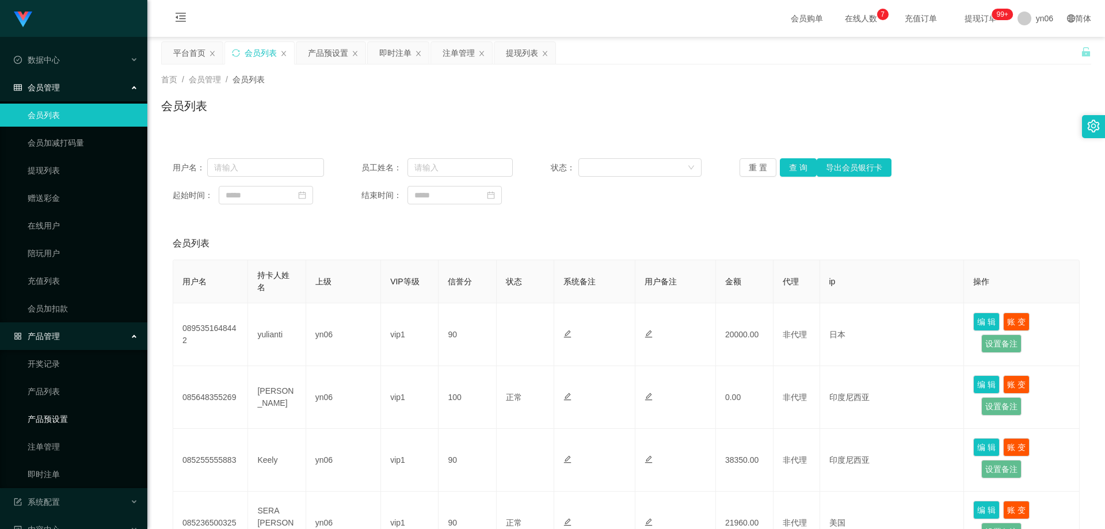
click at [73, 417] on link "产品预设置" at bounding box center [83, 418] width 110 height 23
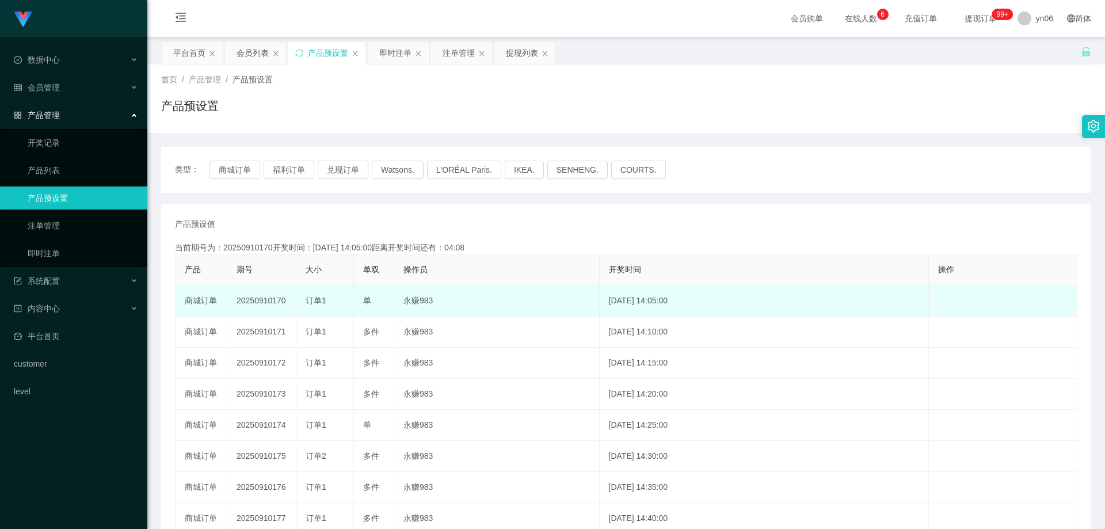
drag, startPoint x: 356, startPoint y: 300, endPoint x: 387, endPoint y: 300, distance: 31.1
click at [386, 300] on td "单" at bounding box center [374, 300] width 40 height 31
drag, startPoint x: 371, startPoint y: 302, endPoint x: 386, endPoint y: 303, distance: 15.5
click at [386, 303] on td "单" at bounding box center [374, 300] width 40 height 31
